Goal: Task Accomplishment & Management: Manage account settings

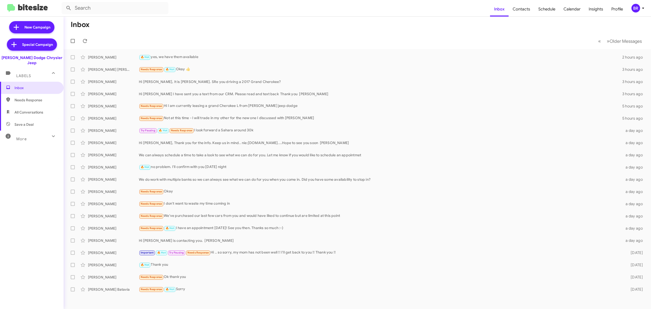
click at [636, 8] on div "BR" at bounding box center [635, 8] width 9 height 9
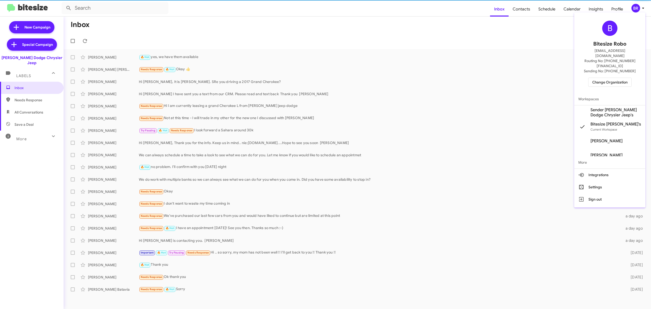
click at [609, 78] on span "Change Organization" at bounding box center [609, 82] width 35 height 9
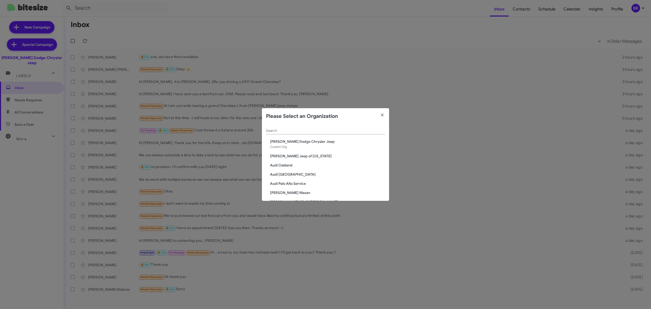
click at [326, 131] on input "Search" at bounding box center [325, 131] width 119 height 4
type input "nie"
click at [306, 172] on span "[PERSON_NAME] Kia of [PERSON_NAME]" at bounding box center [327, 174] width 115 height 5
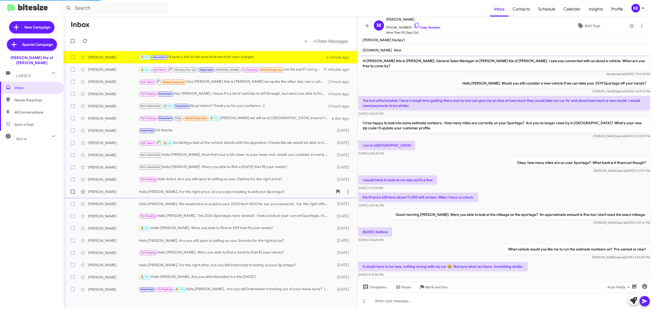
scroll to position [161, 0]
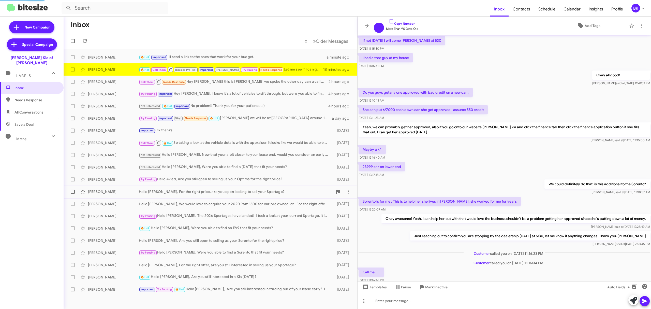
scroll to position [114, 0]
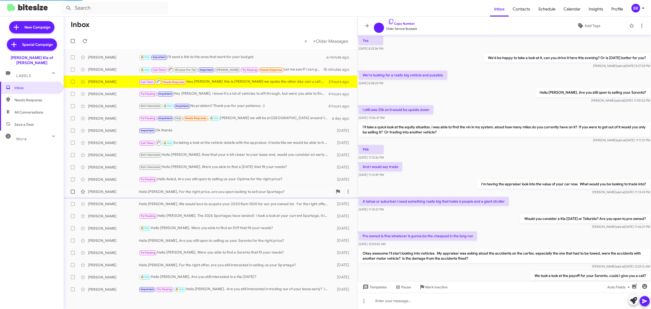
scroll to position [119, 0]
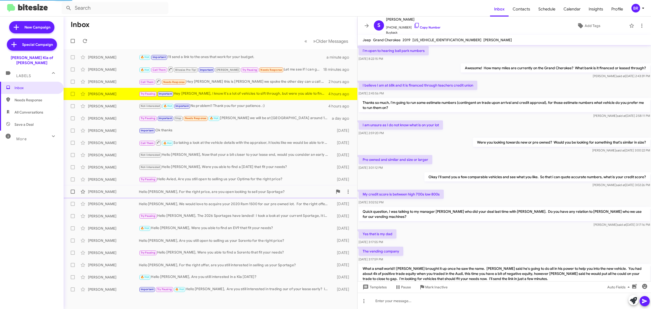
scroll to position [161, 0]
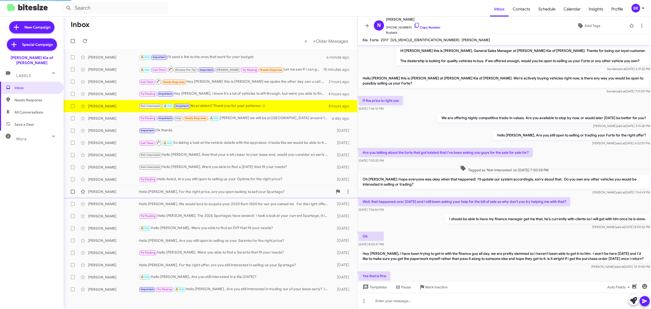
scroll to position [89, 0]
